Goal: Task Accomplishment & Management: Use online tool/utility

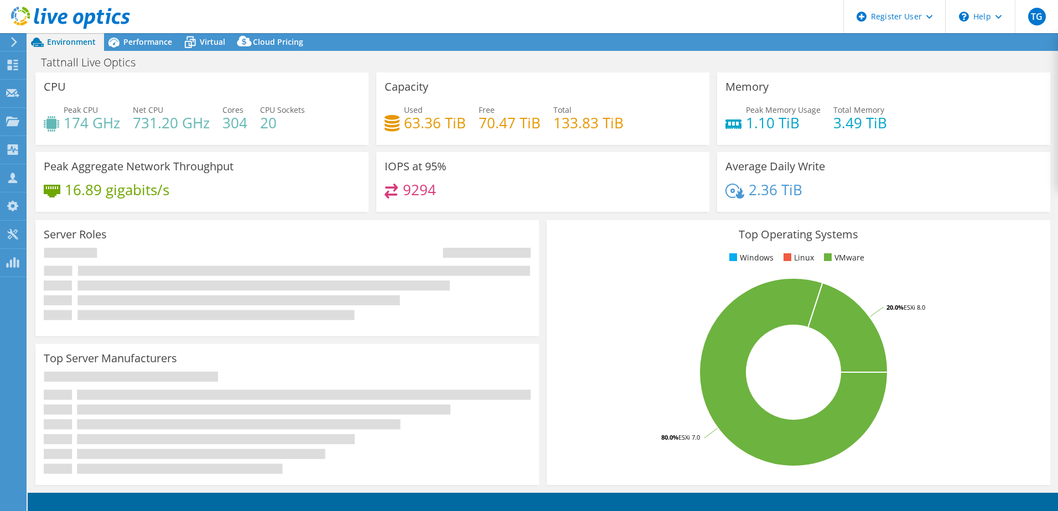
select select "USD"
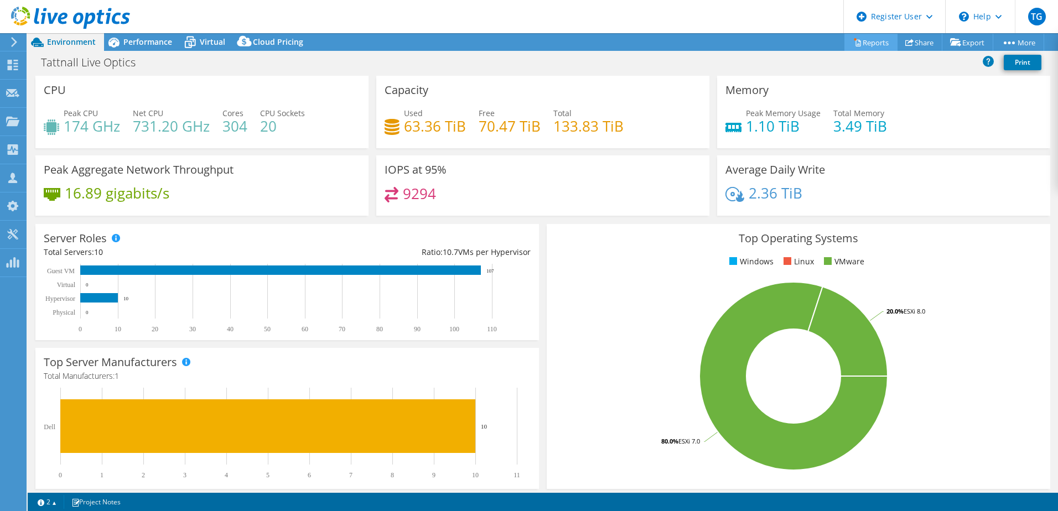
click at [875, 38] on link "Reports" at bounding box center [871, 42] width 53 height 17
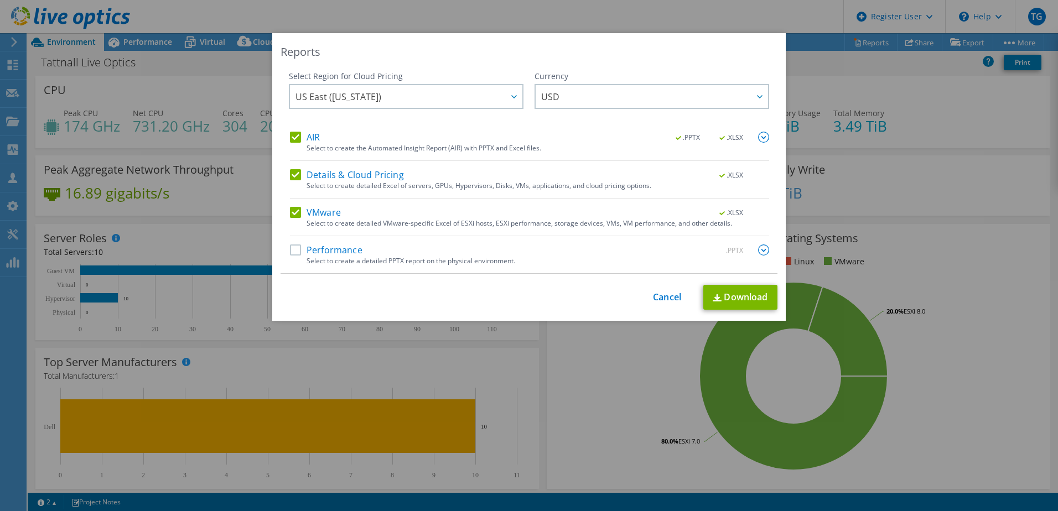
click at [318, 185] on div "Select to create detailed Excel of servers, GPUs, Hypervisors, Disks, VMs, appl…" at bounding box center [538, 186] width 463 height 8
click at [292, 172] on label "Details & Cloud Pricing" at bounding box center [347, 174] width 114 height 11
click at [0, 0] on input "Details & Cloud Pricing" at bounding box center [0, 0] width 0 height 0
click at [291, 148] on div "AIR .PPTX .XLSX Select to create the Automated Insight Report (AIR) with PPTX a…" at bounding box center [529, 146] width 479 height 29
click at [294, 140] on label "AIR" at bounding box center [305, 137] width 30 height 11
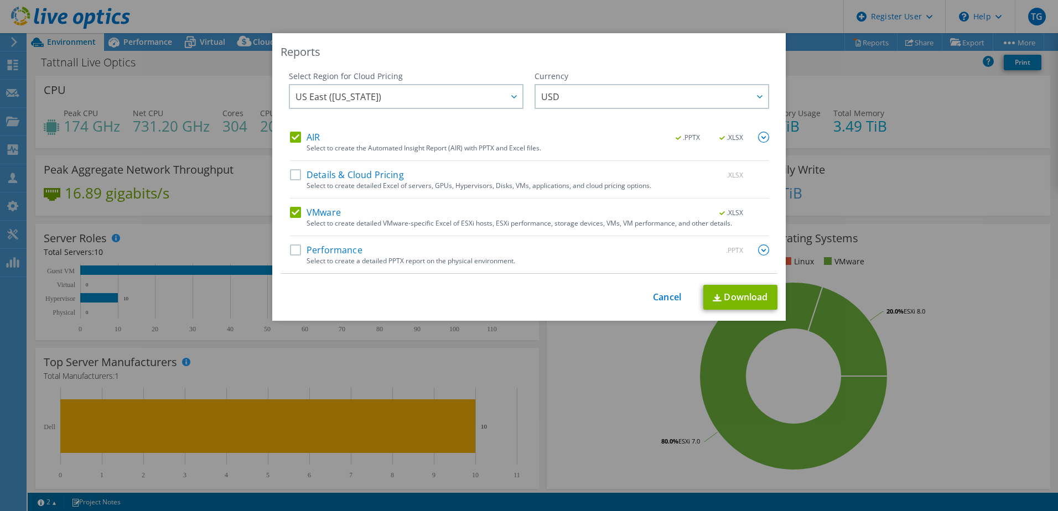
click at [0, 0] on input "AIR" at bounding box center [0, 0] width 0 height 0
click at [731, 290] on link "Download" at bounding box center [741, 297] width 74 height 25
click at [217, 349] on div "Reports Select Region for Cloud Pricing Asia Pacific ([GEOGRAPHIC_DATA]) [GEOGR…" at bounding box center [529, 255] width 1058 height 445
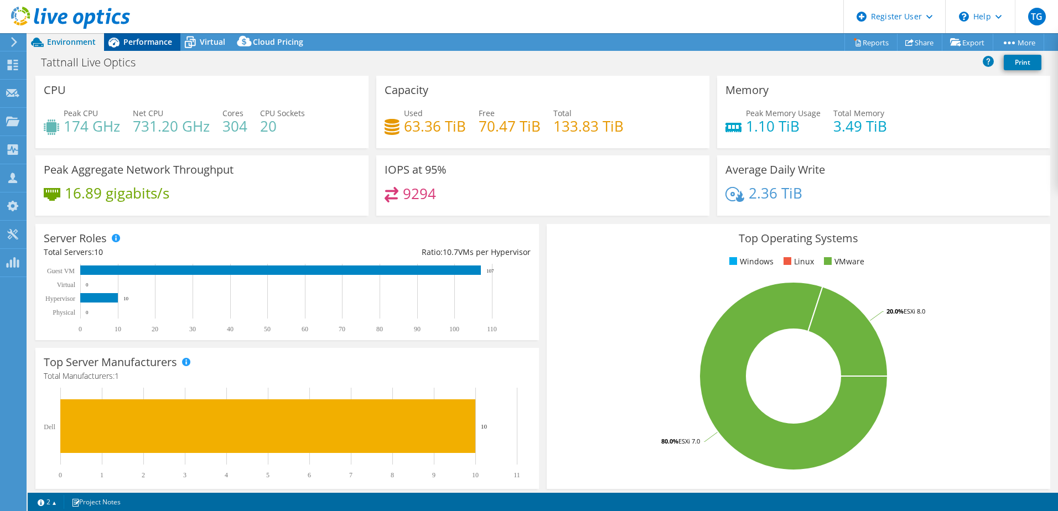
click at [161, 40] on span "Performance" at bounding box center [147, 42] width 49 height 11
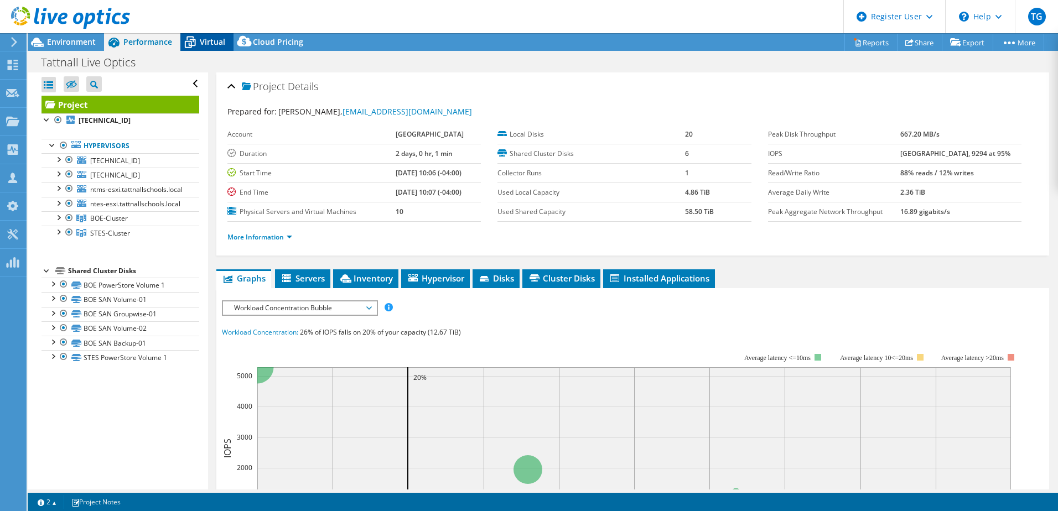
click at [194, 36] on icon at bounding box center [189, 42] width 19 height 19
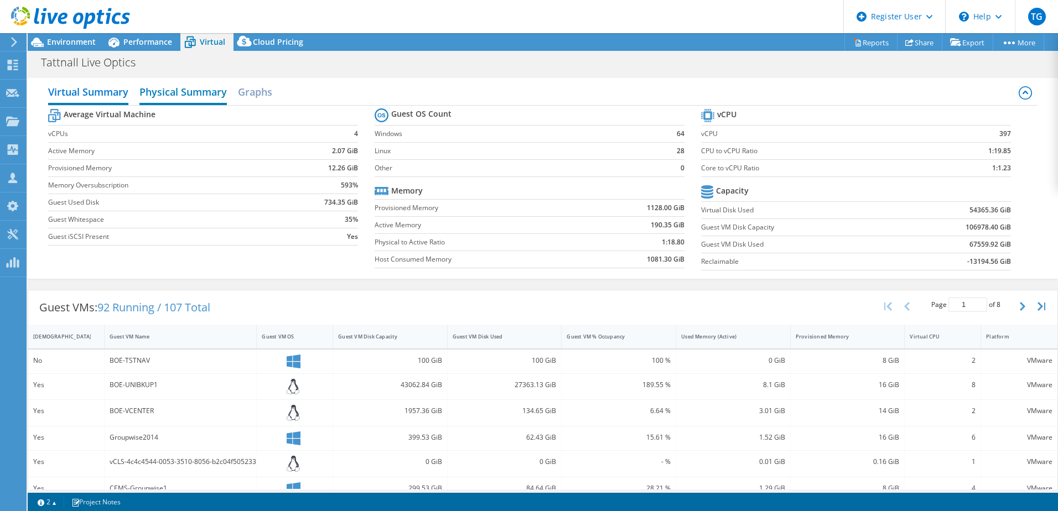
click at [200, 87] on h2 "Physical Summary" at bounding box center [182, 93] width 87 height 24
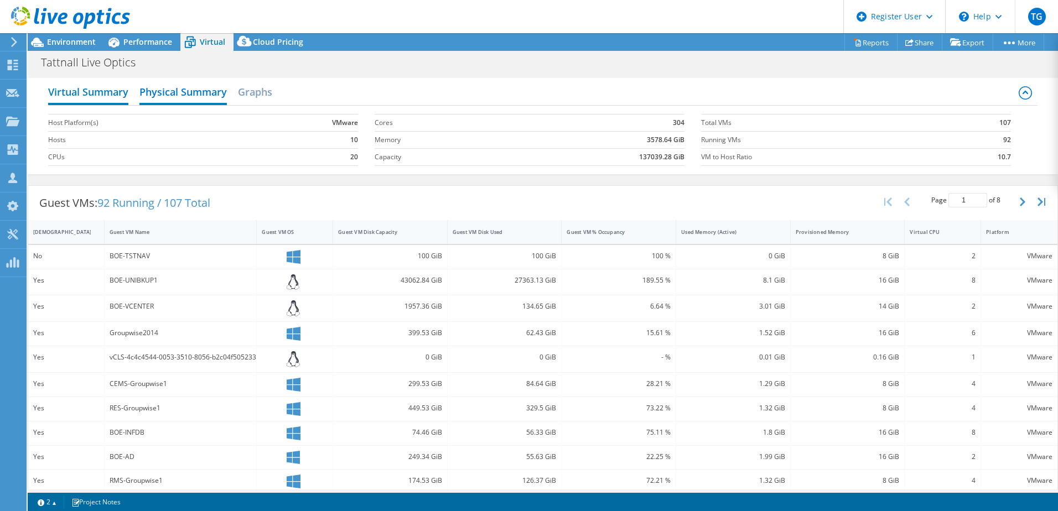
click at [95, 89] on h2 "Virtual Summary" at bounding box center [88, 93] width 80 height 24
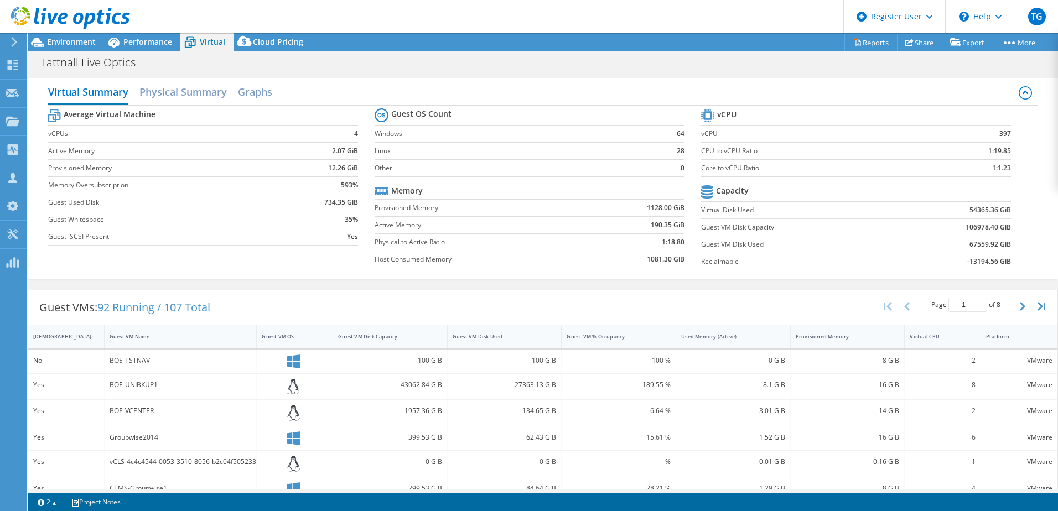
click at [120, 33] on div at bounding box center [65, 18] width 130 height 37
click at [53, 40] on span "Environment" at bounding box center [71, 42] width 49 height 11
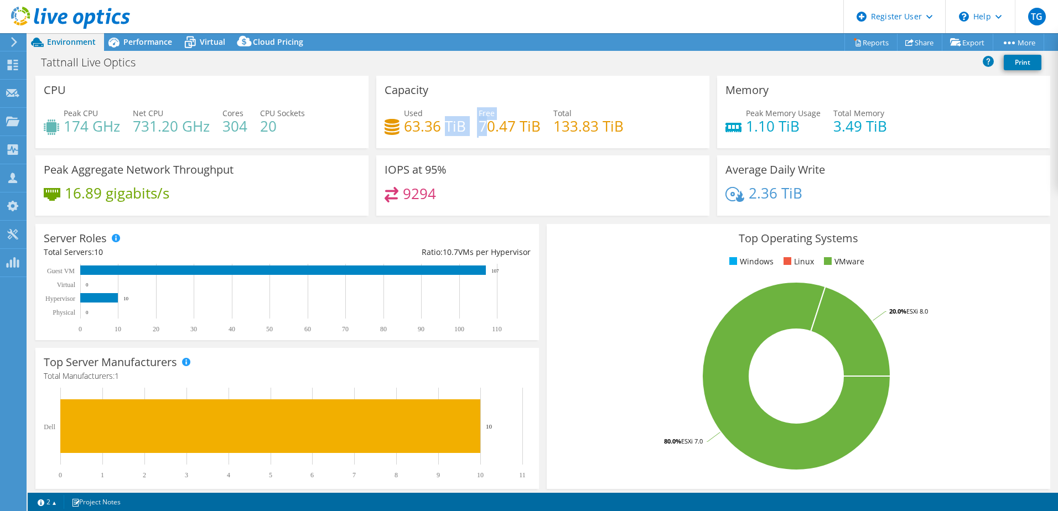
drag, startPoint x: 457, startPoint y: 131, endPoint x: 488, endPoint y: 129, distance: 31.6
click at [488, 129] on div "Used 63.36 TiB Free 70.47 TiB Total 133.83 TiB" at bounding box center [543, 125] width 317 height 36
drag, startPoint x: 488, startPoint y: 129, endPoint x: 473, endPoint y: 154, distance: 29.3
click at [469, 153] on div "Capacity Used 63.36 TiB Free 70.47 TiB Total 133.83 TiB" at bounding box center [543, 116] width 341 height 80
drag, startPoint x: 394, startPoint y: 131, endPoint x: 458, endPoint y: 138, distance: 65.2
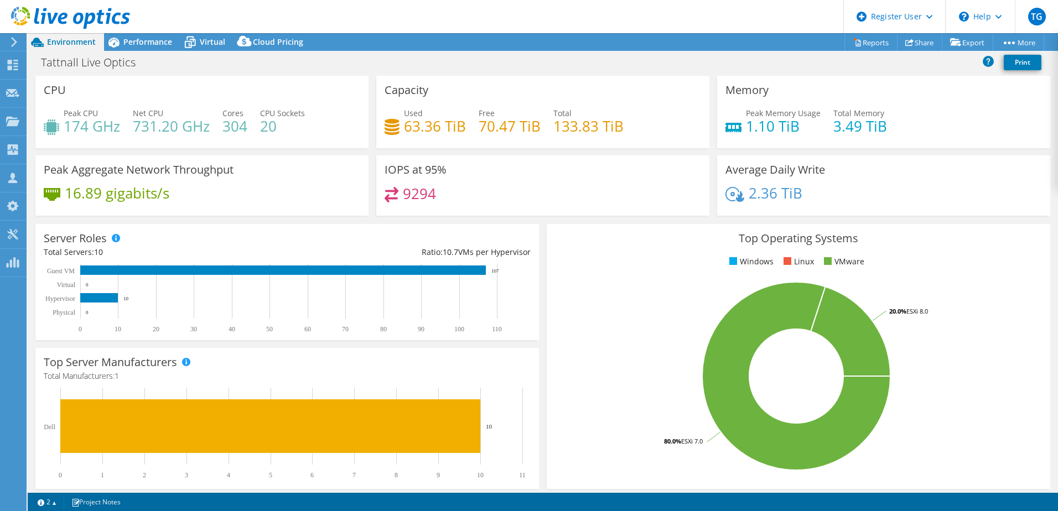
click at [448, 137] on div "Used 63.36 TiB Free 70.47 TiB Total 133.83 TiB" at bounding box center [543, 125] width 317 height 36
click at [582, 145] on div "Capacity Used 63.36 TiB Free 70.47 TiB Total 133.83 TiB" at bounding box center [542, 112] width 333 height 73
drag, startPoint x: 621, startPoint y: 131, endPoint x: 489, endPoint y: 133, distance: 131.8
click at [495, 133] on div "Used 63.36 TiB Free 70.47 TiB Total 133.83 TiB" at bounding box center [543, 125] width 317 height 36
drag, startPoint x: 489, startPoint y: 133, endPoint x: 454, endPoint y: 145, distance: 37.3
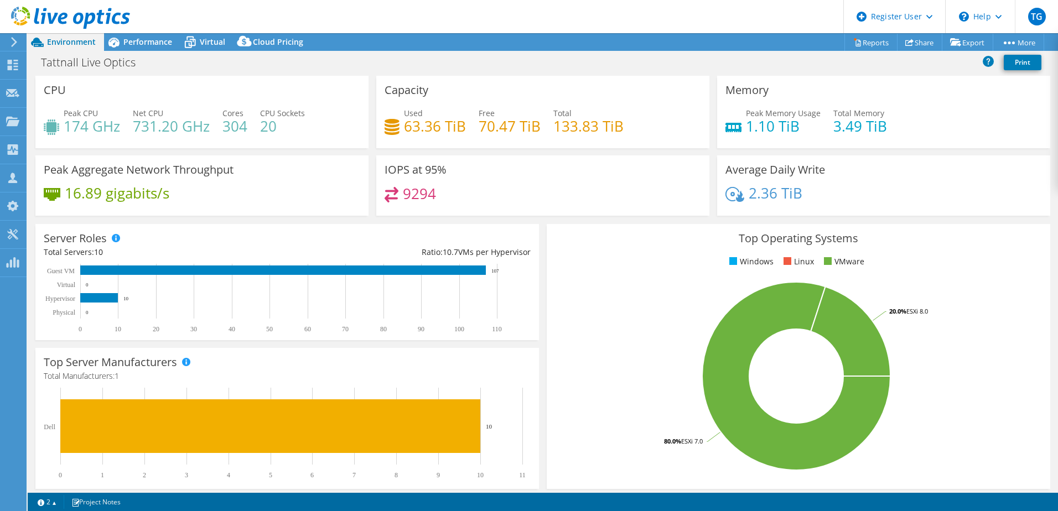
click at [454, 145] on div "Capacity Used 63.36 TiB Free 70.47 TiB Total 133.83 TiB" at bounding box center [542, 112] width 333 height 73
drag, startPoint x: 811, startPoint y: 125, endPoint x: 744, endPoint y: 125, distance: 67.0
click at [746, 125] on h4 "1.10 TiB" at bounding box center [783, 126] width 75 height 12
click at [887, 133] on div "Peak Memory Usage 1.10 TiB Total Memory 3.49 TiB" at bounding box center [884, 125] width 317 height 36
drag, startPoint x: 75, startPoint y: 119, endPoint x: 151, endPoint y: 121, distance: 75.8
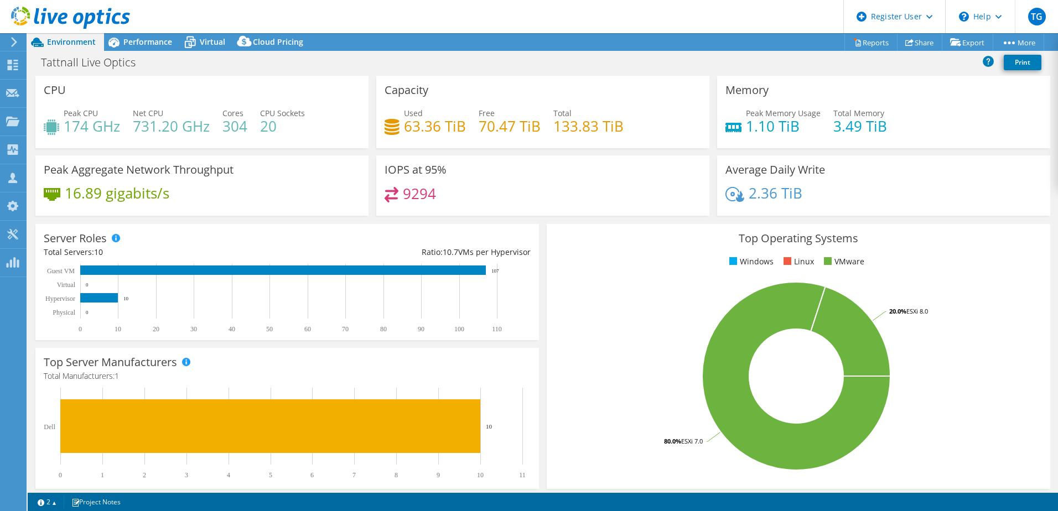
click at [142, 120] on div "Peak CPU 174 GHz Net CPU 731.20 GHz Cores 304 CPU Sockets 20" at bounding box center [202, 125] width 317 height 36
click at [284, 134] on div "Peak CPU 174 GHz Net CPU 731.20 GHz Cores 304 CPU Sockets 20" at bounding box center [202, 125] width 317 height 36
click at [184, 40] on icon at bounding box center [189, 42] width 19 height 19
